Goal: Task Accomplishment & Management: Use online tool/utility

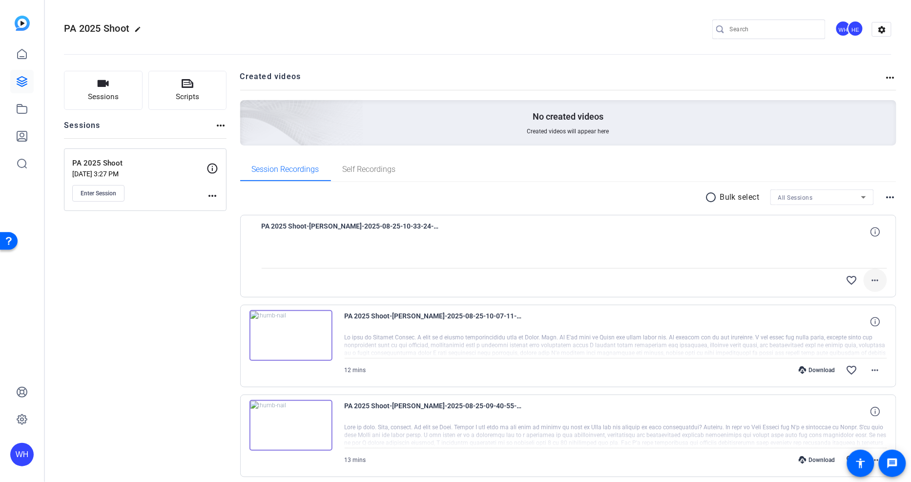
click at [875, 283] on mat-icon "more_horiz" at bounding box center [875, 280] width 12 height 12
click at [870, 280] on div at bounding box center [455, 241] width 911 height 482
click at [108, 192] on span "Enter Session" at bounding box center [99, 193] width 36 height 8
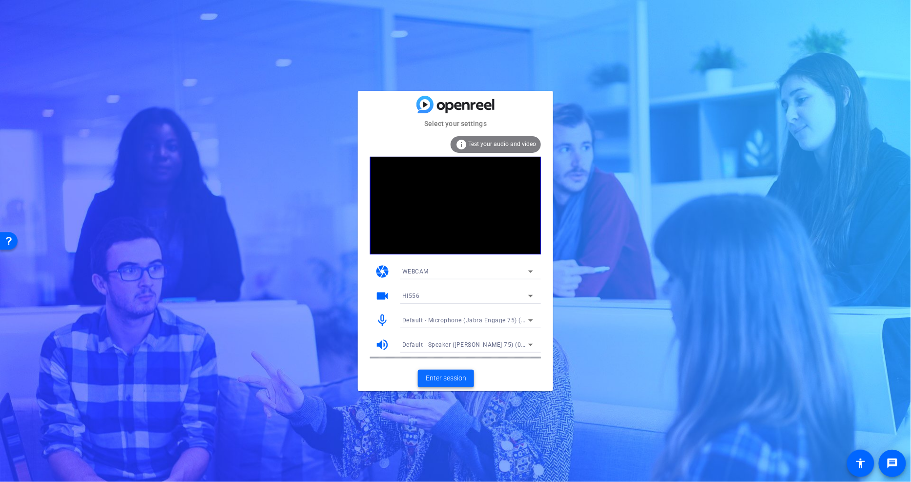
click at [449, 377] on span "Enter session" at bounding box center [446, 378] width 41 height 10
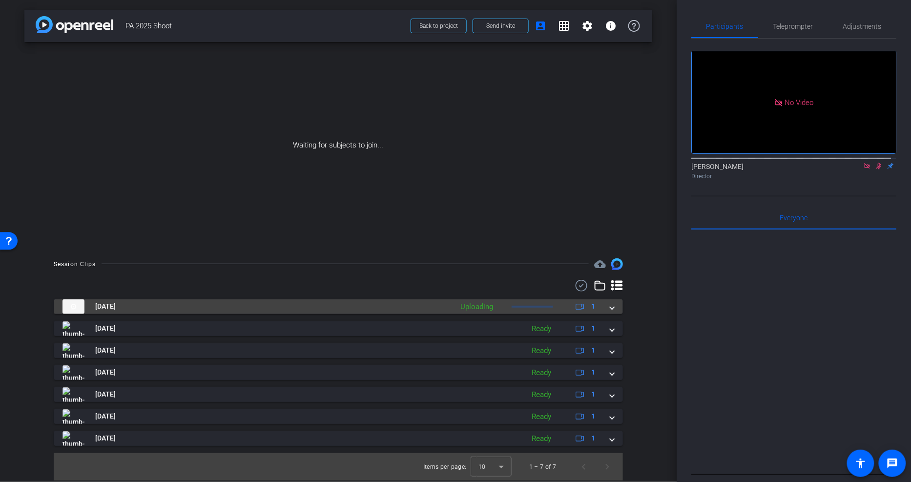
click at [521, 308] on div at bounding box center [532, 307] width 41 height 2
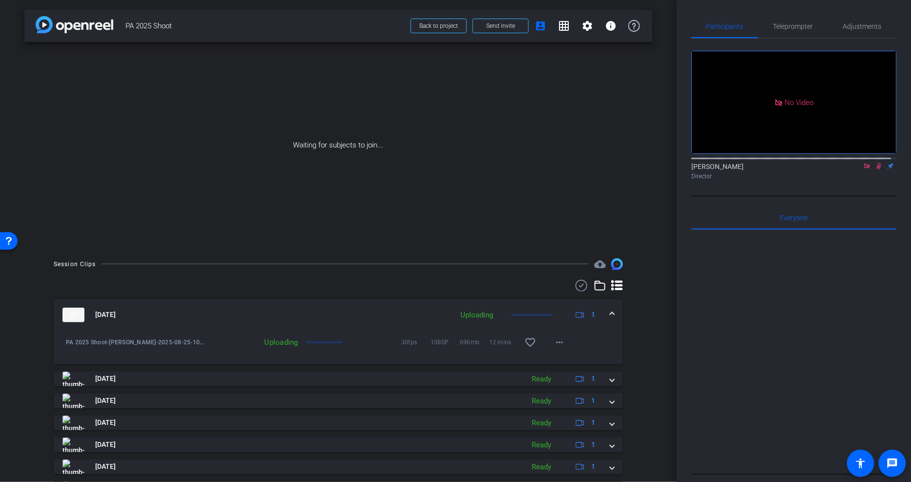
click at [291, 339] on div "Uploading" at bounding box center [254, 342] width 98 height 10
click at [311, 342] on div at bounding box center [324, 342] width 37 height 2
drag, startPoint x: 328, startPoint y: 342, endPoint x: 383, endPoint y: 330, distance: 56.5
click at [328, 342] on div at bounding box center [324, 342] width 37 height 2
